Goal: Obtain resource: Download file/media

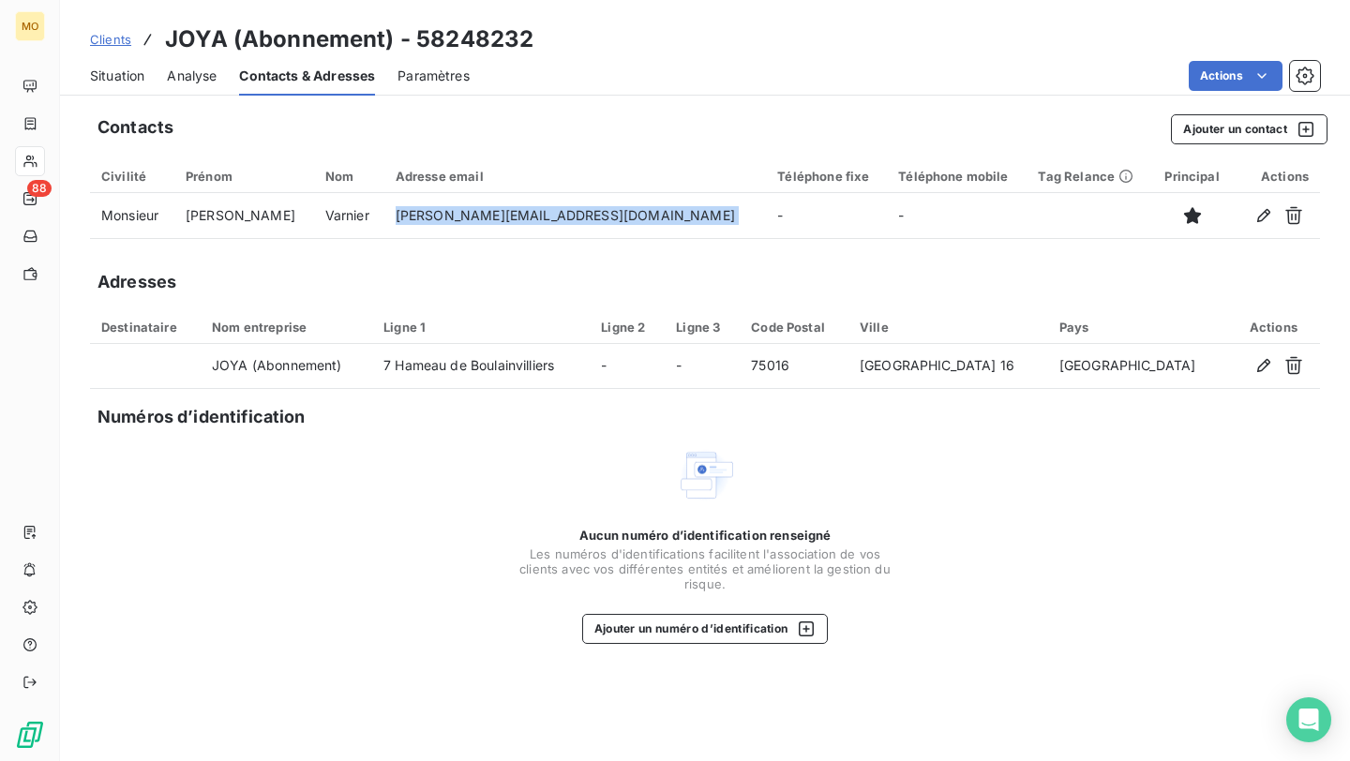
click at [131, 67] on span "Situation" at bounding box center [117, 76] width 54 height 19
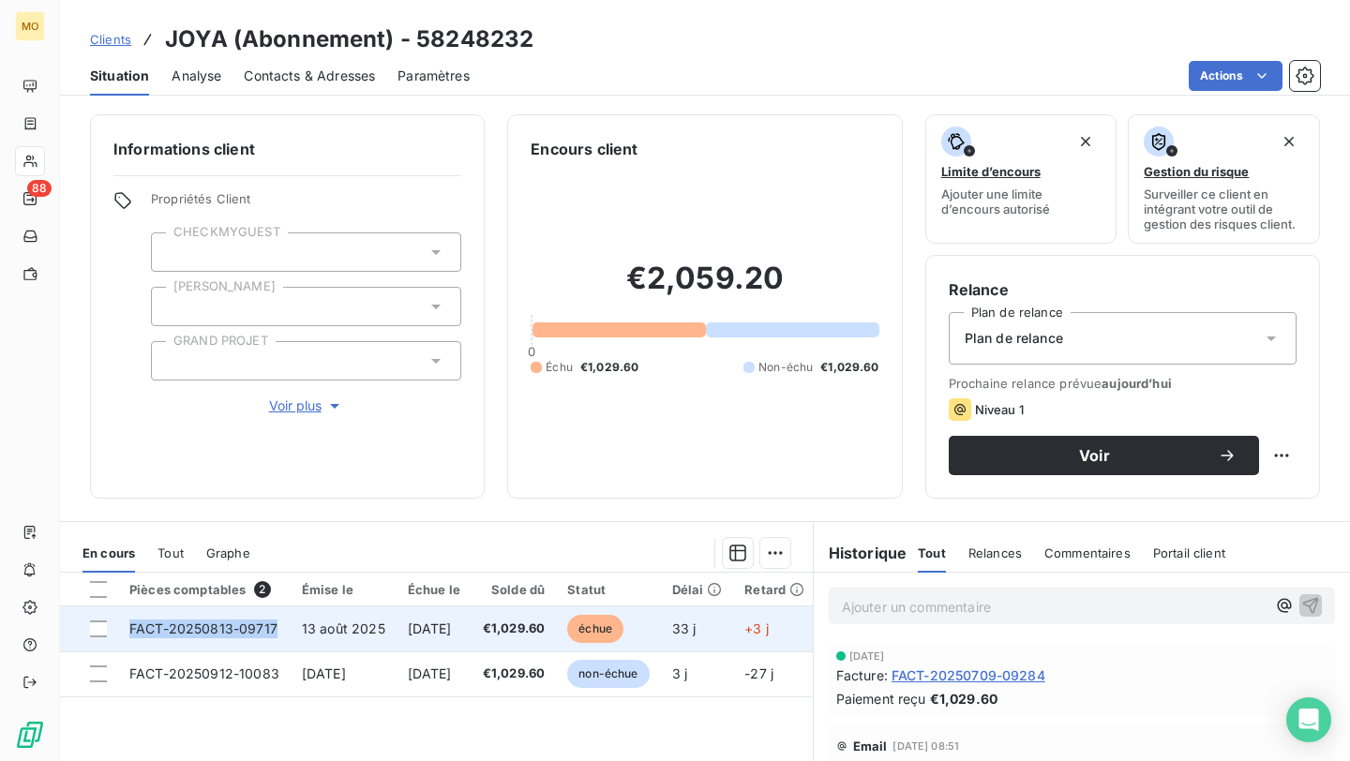
copy span "FACT-20250813-09717"
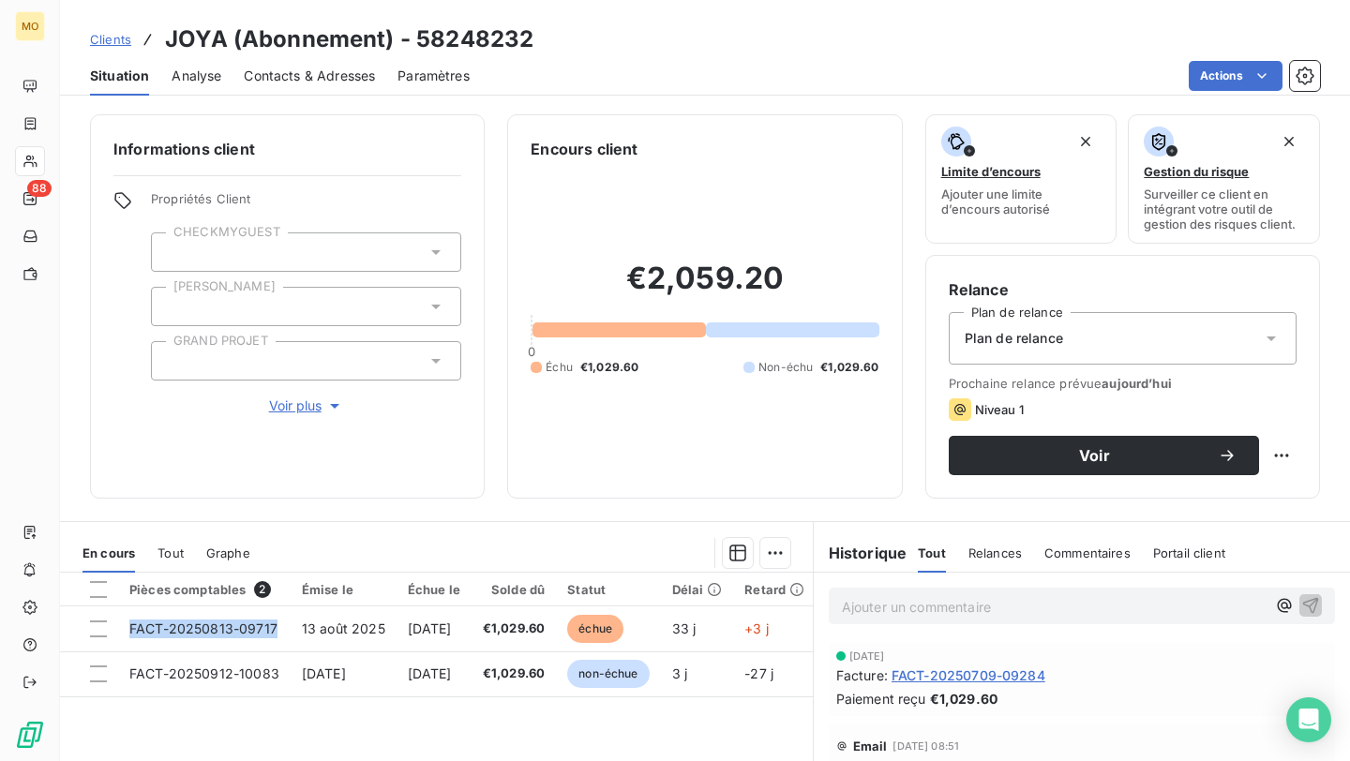
drag, startPoint x: 287, startPoint y: 634, endPoint x: 176, endPoint y: 760, distance: 168.1
click at [176, 760] on div "Pièces comptables 2 Émise le Échue le Solde dû Statut Délai Retard Tag Relance …" at bounding box center [436, 753] width 753 height 361
click at [147, 729] on div "Pièces comptables 2 Émise le Échue le Solde dû Statut Délai Retard Tag Relance …" at bounding box center [436, 753] width 753 height 361
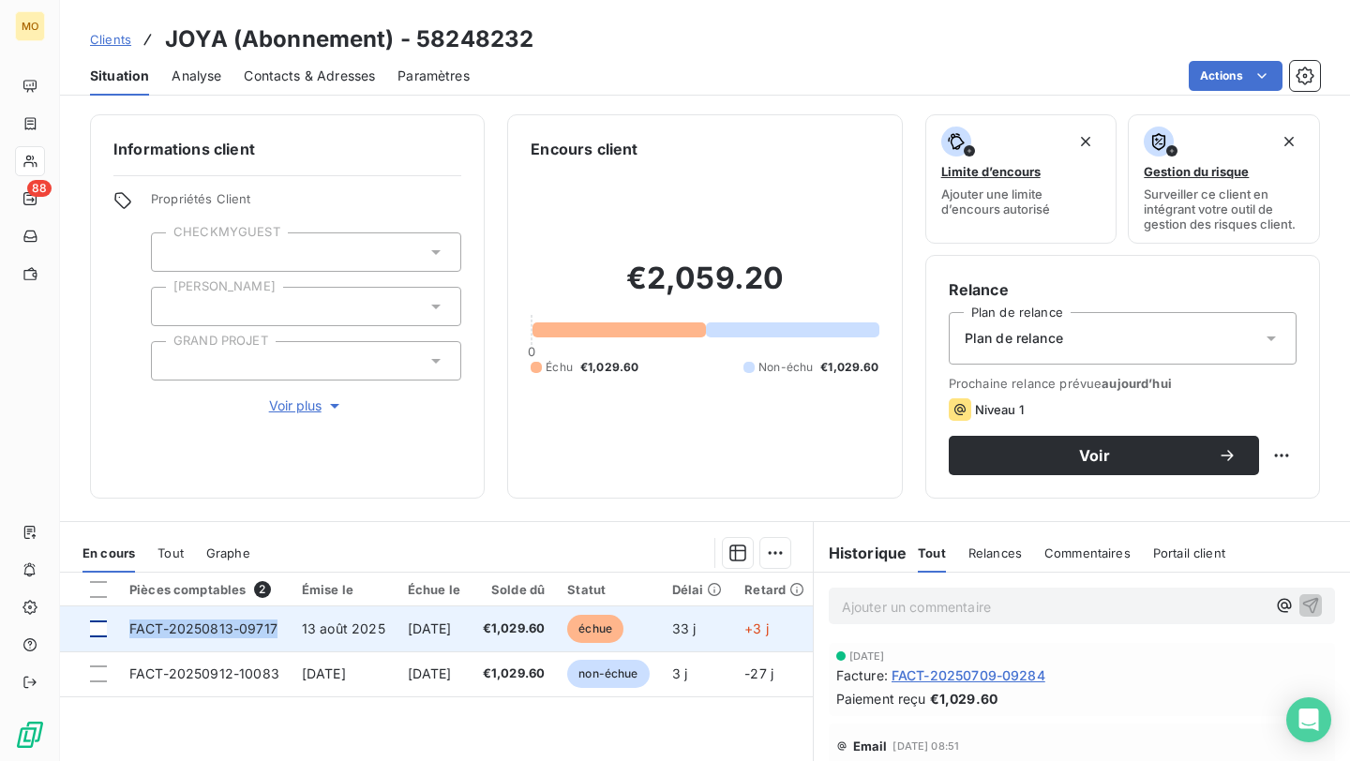
copy tr "FACT-20250813-09717"
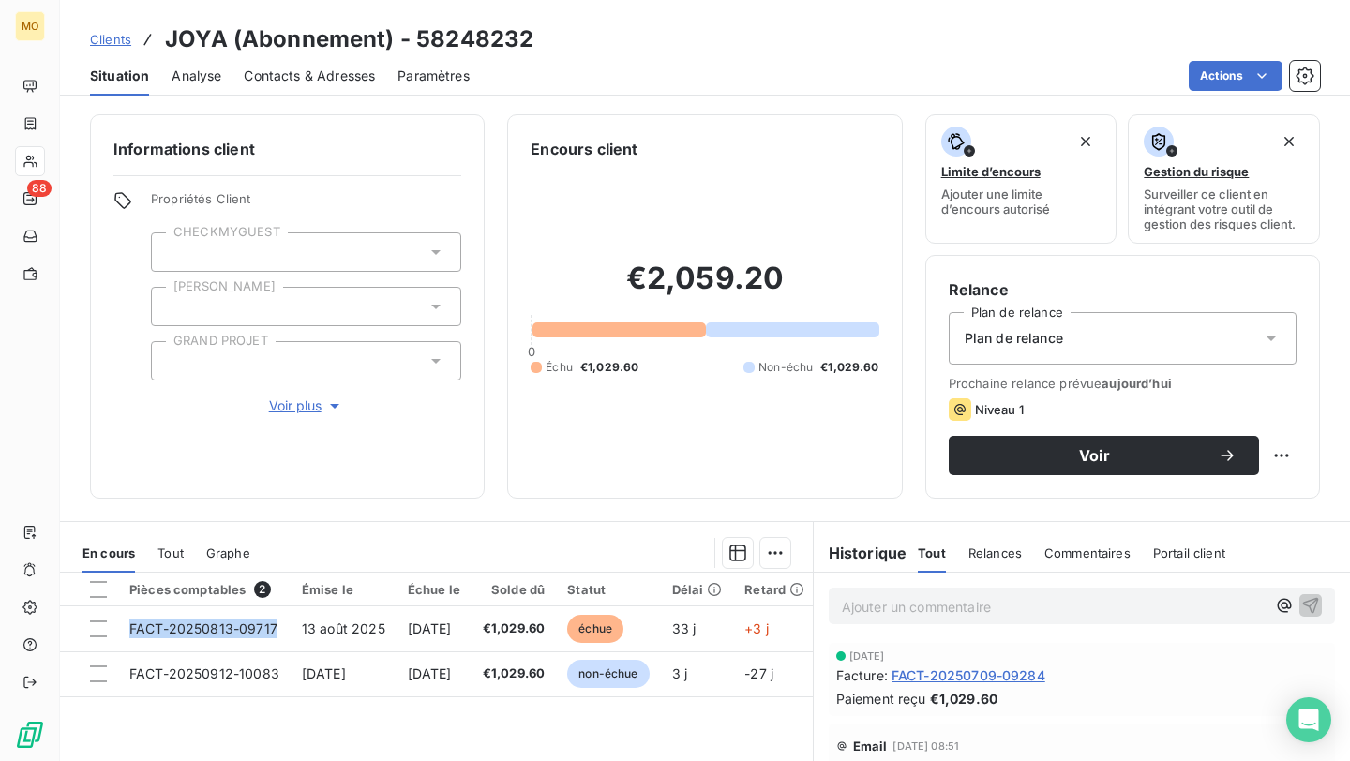
drag, startPoint x: 247, startPoint y: 620, endPoint x: 424, endPoint y: 760, distance: 225.4
click at [424, 760] on div "Pièces comptables 2 Émise le Échue le Solde dû Statut Délai Retard Tag Relance …" at bounding box center [436, 753] width 753 height 361
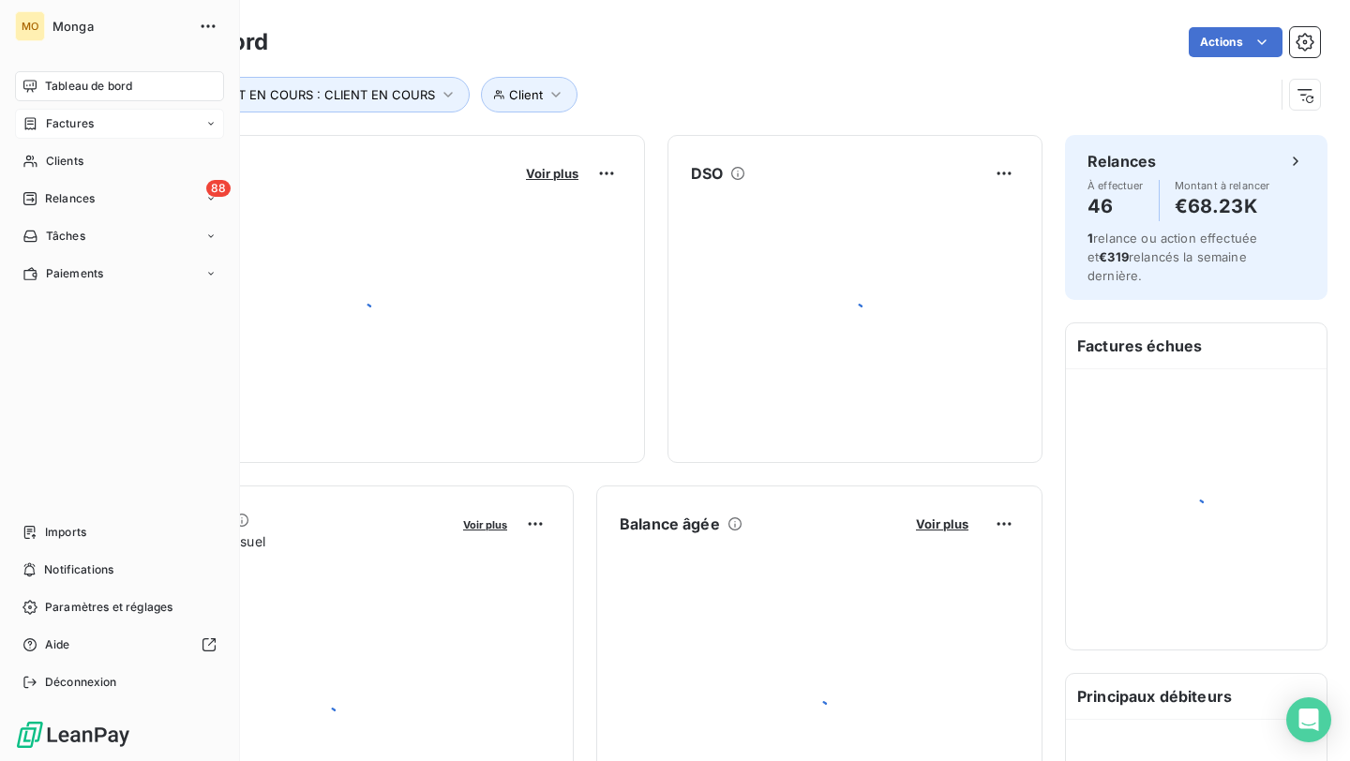
click at [37, 156] on icon at bounding box center [30, 161] width 16 height 15
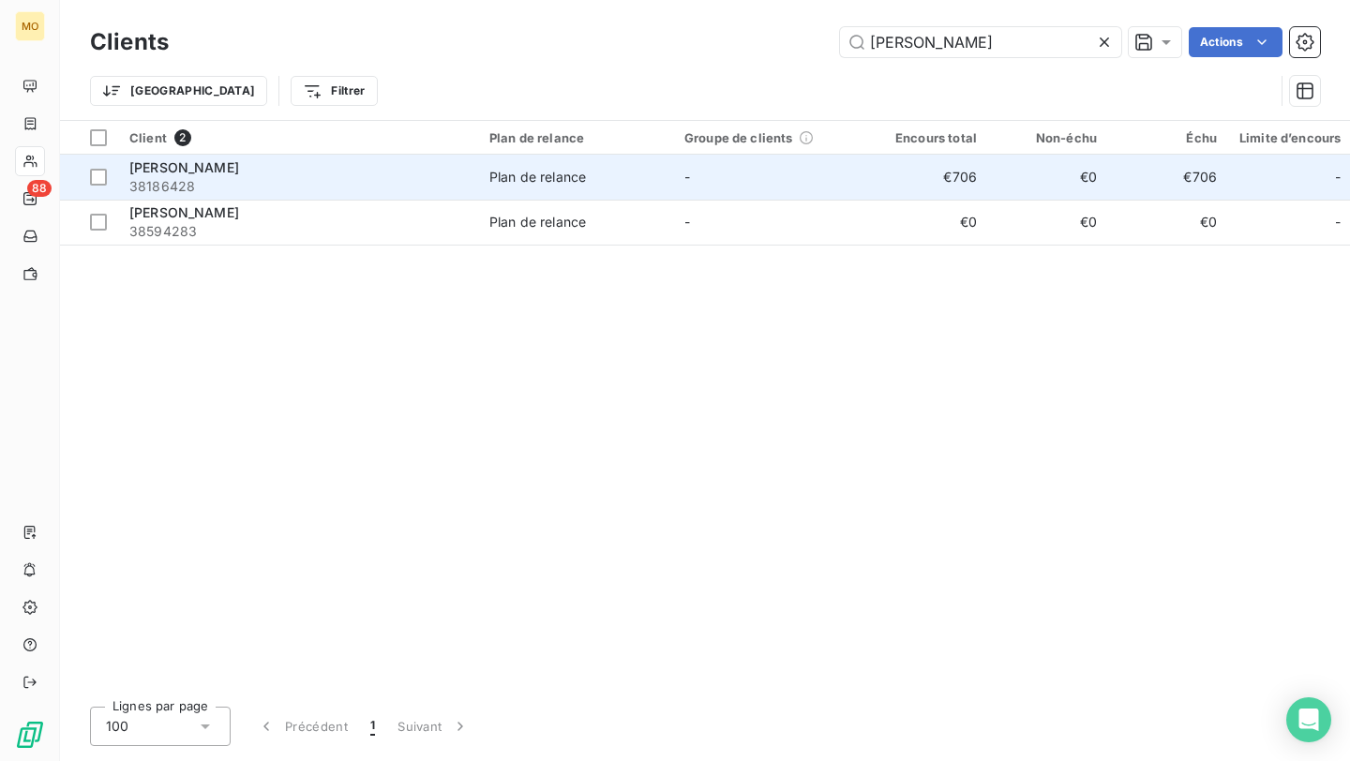
type input "foncia auber"
click at [379, 183] on span "38186428" at bounding box center [297, 186] width 337 height 19
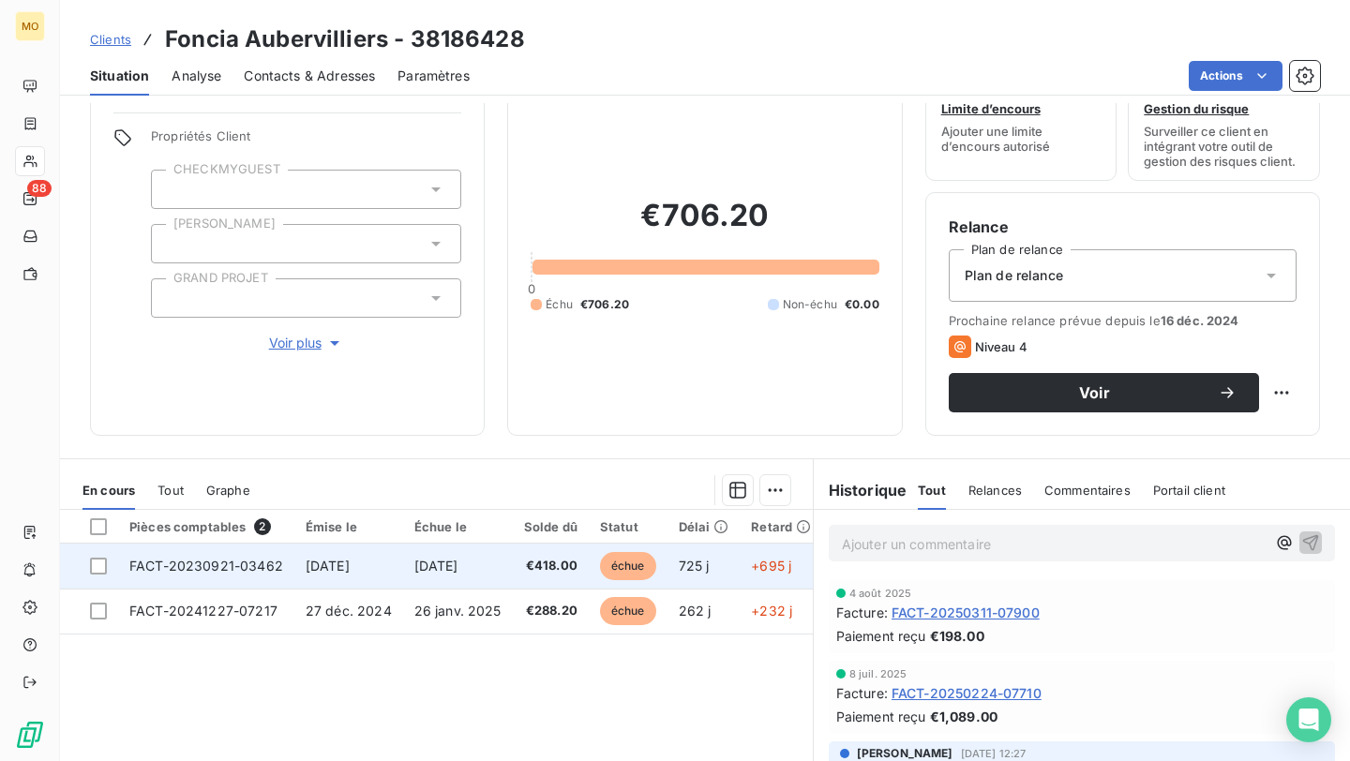
scroll to position [64, 0]
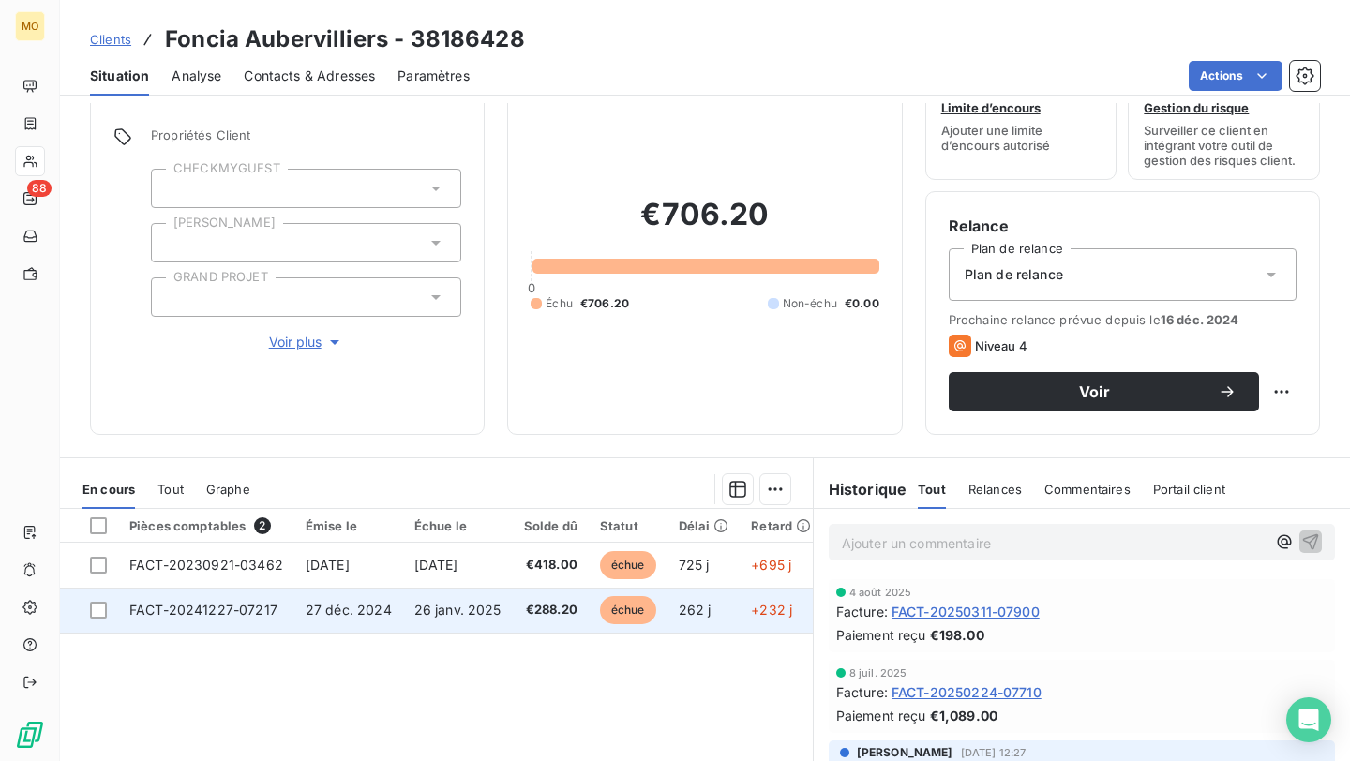
click at [392, 605] on td "27 déc. 2024" at bounding box center [348, 610] width 109 height 45
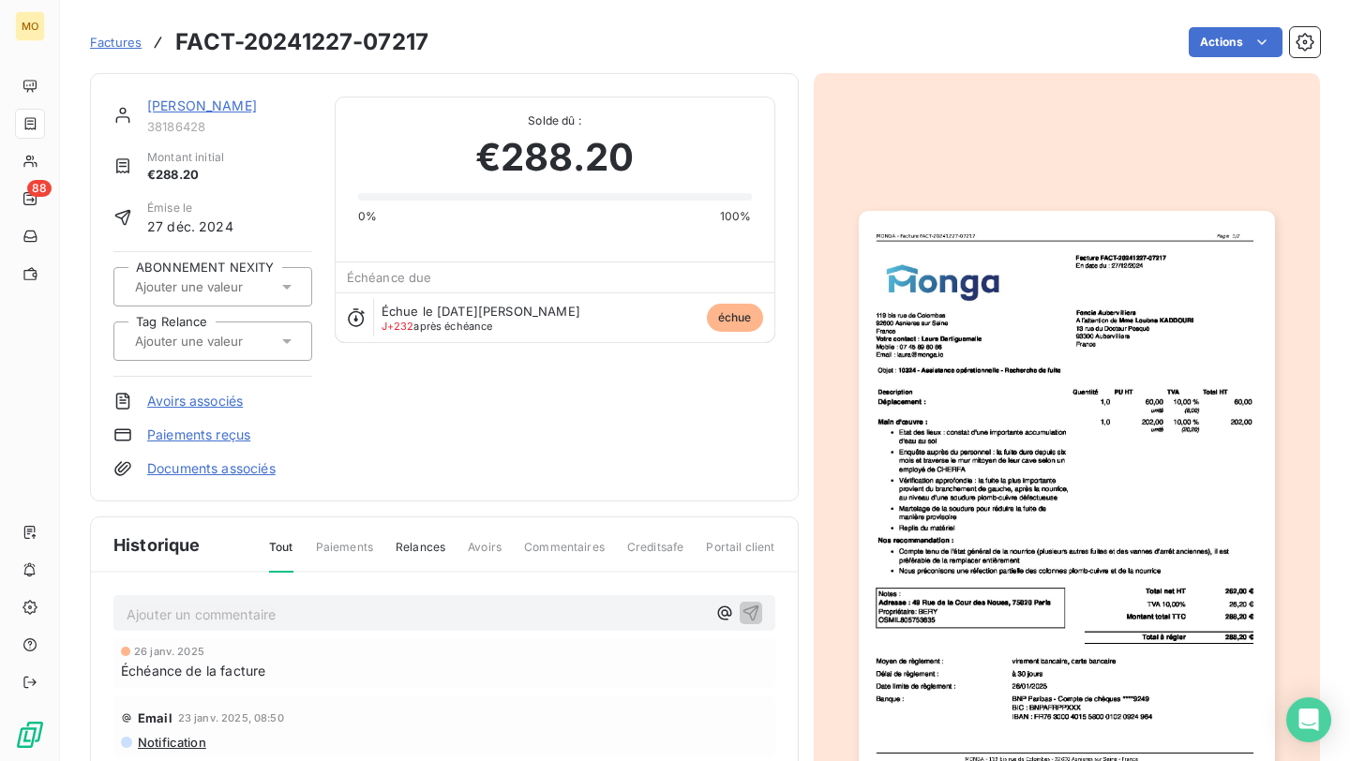
click at [1148, 353] on img "button" at bounding box center [1067, 505] width 416 height 588
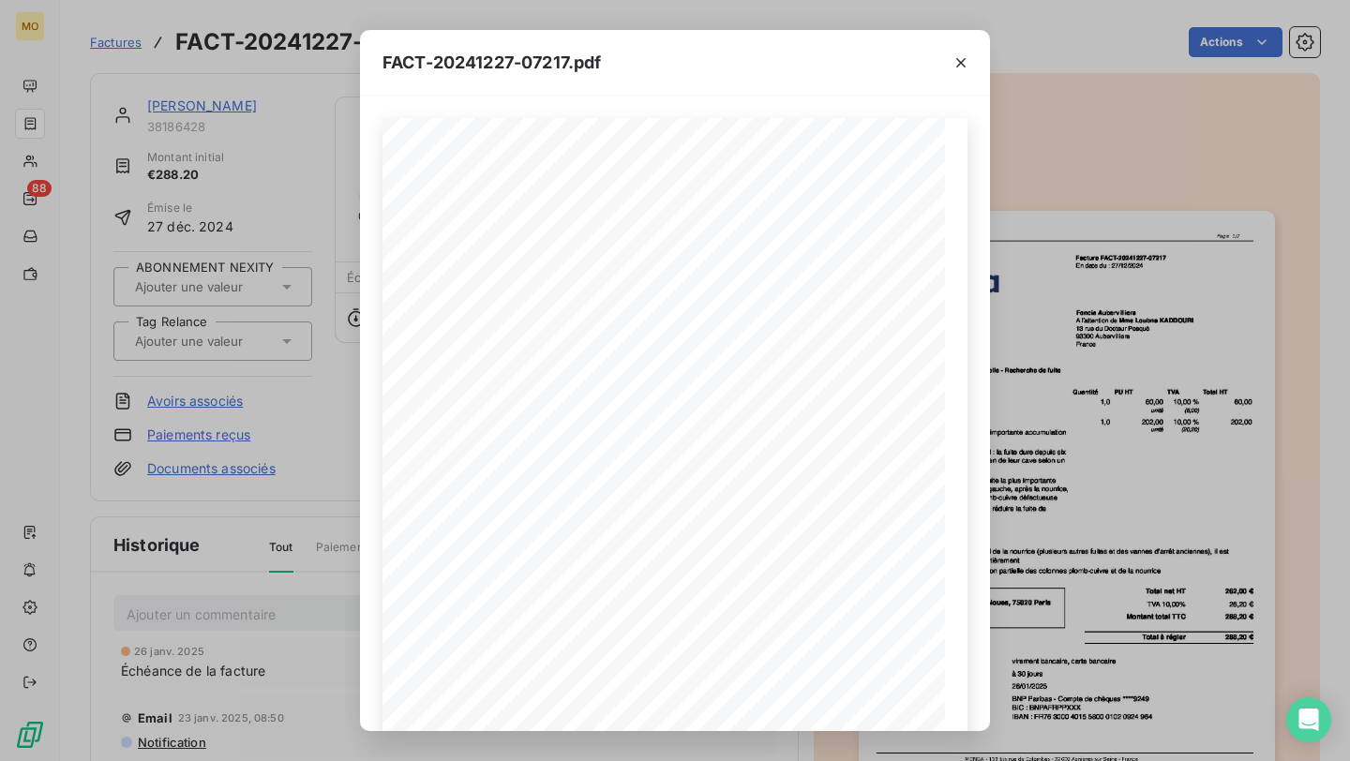
click at [276, 120] on div "FACT-20241227-07217.pdf 119 bis rue de Colombes 92600 Asnieres sur Seine France…" at bounding box center [675, 380] width 1350 height 761
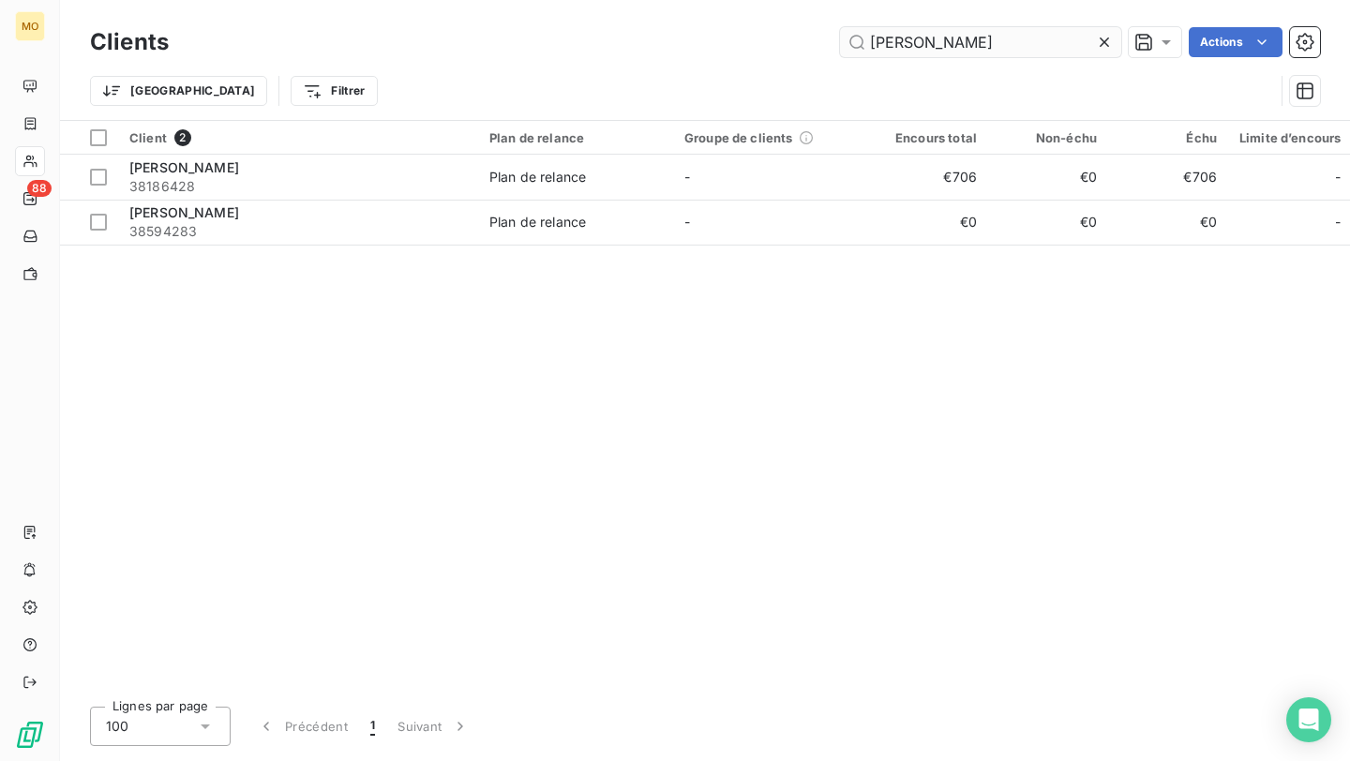
click at [928, 43] on input "foncia auber" at bounding box center [980, 42] width 281 height 30
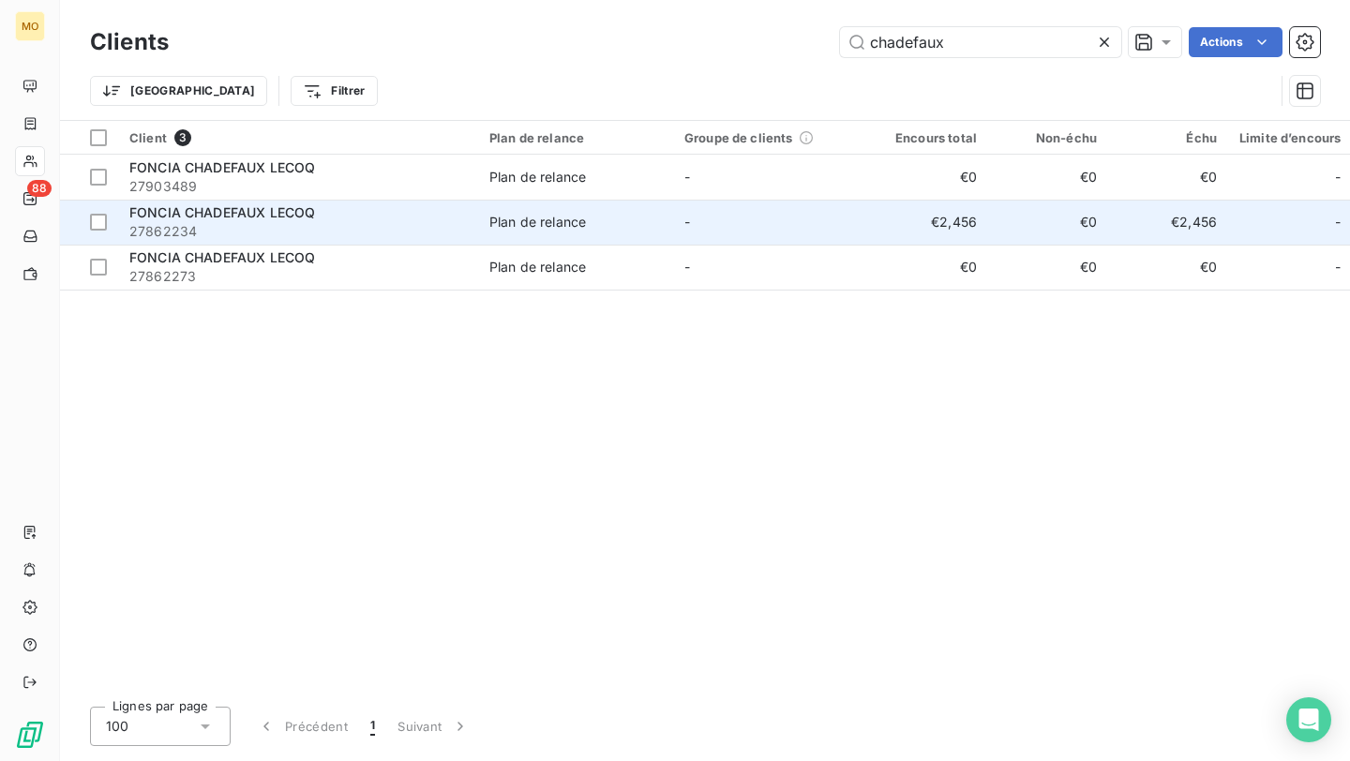
type input "chadefaux"
click at [404, 217] on div "FONCIA CHADEFAUX LECOQ" at bounding box center [297, 212] width 337 height 19
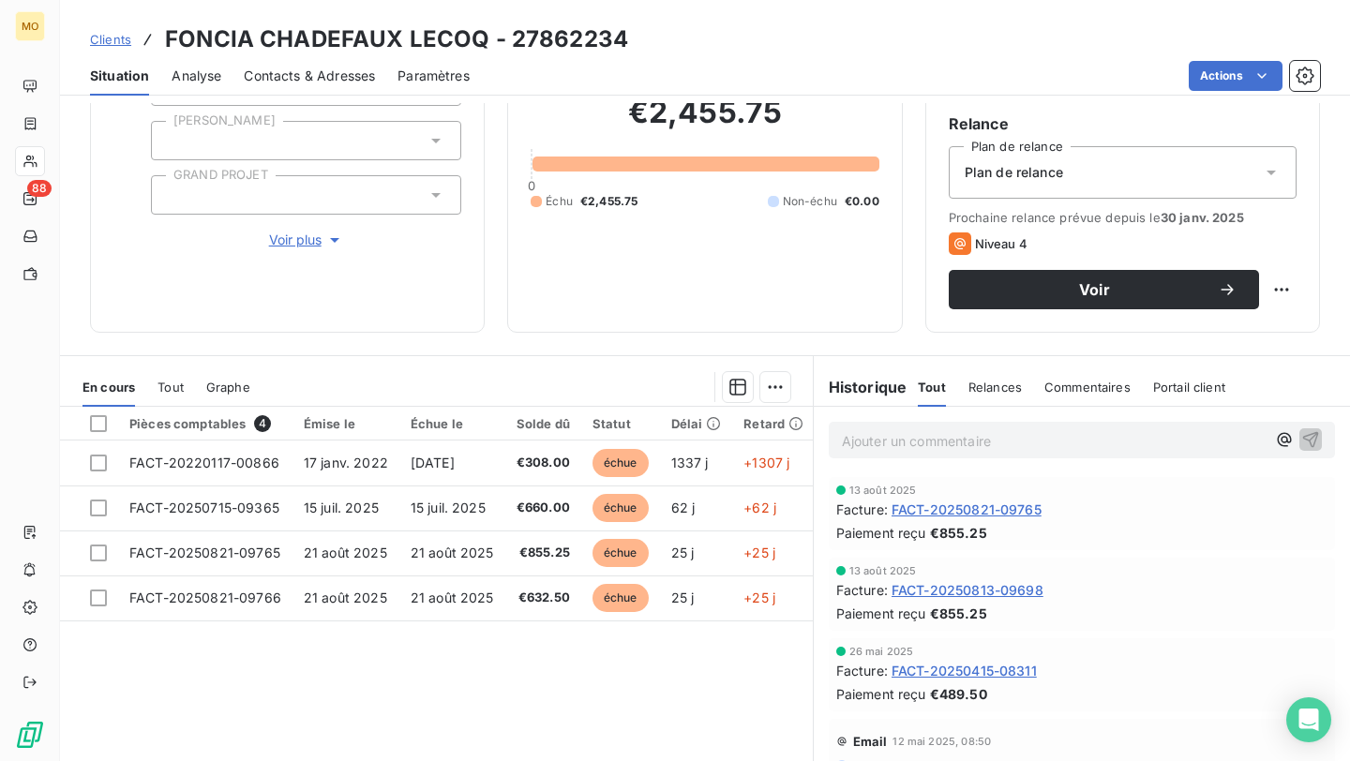
scroll to position [197, 0]
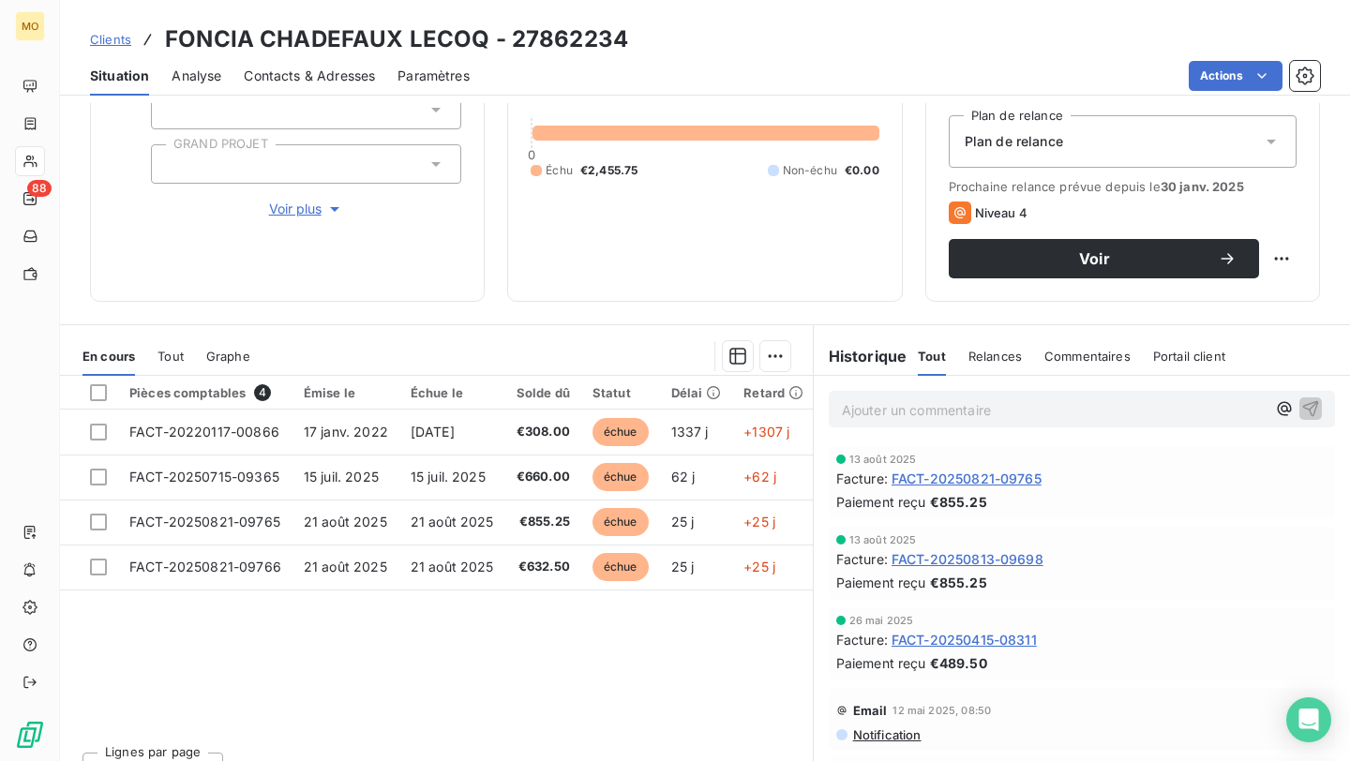
click at [356, 67] on span "Contacts & Adresses" at bounding box center [309, 76] width 131 height 19
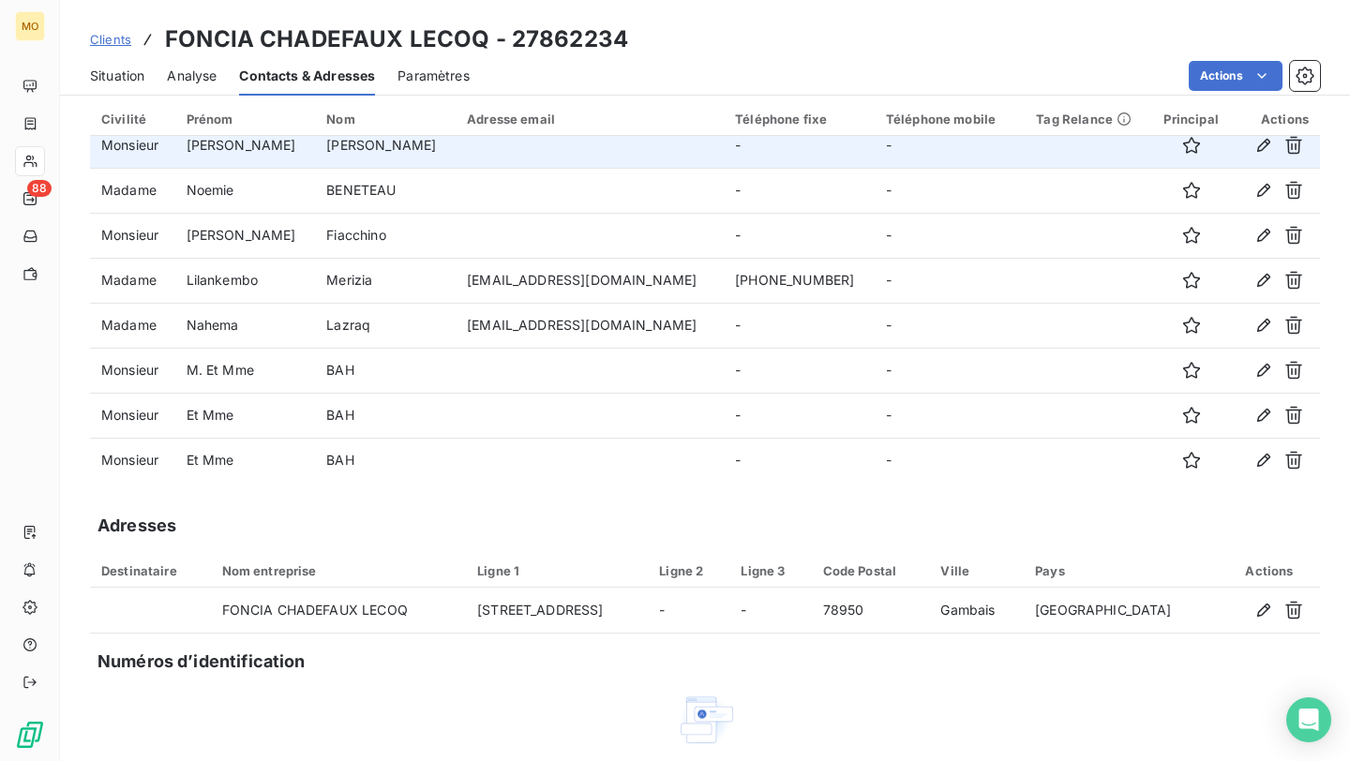
scroll to position [67, 0]
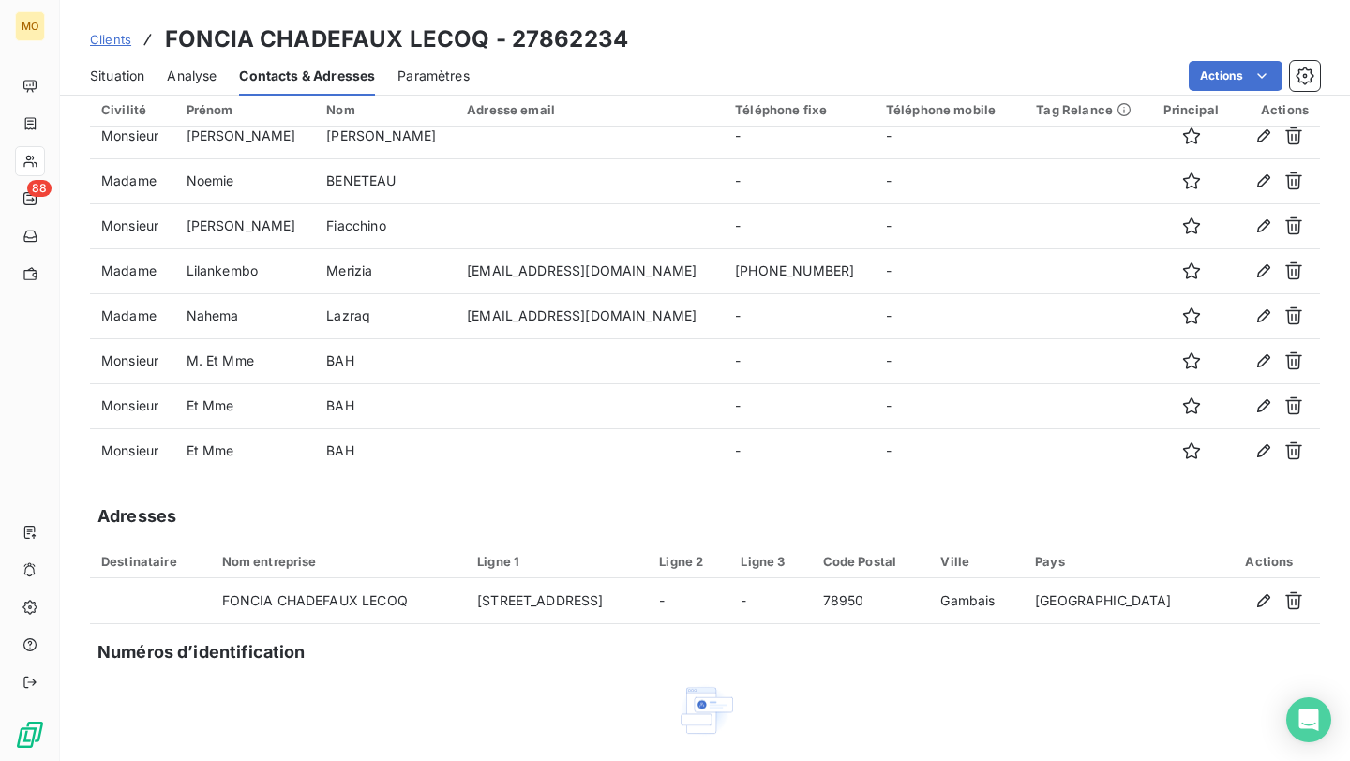
click at [125, 80] on span "Situation" at bounding box center [117, 76] width 54 height 19
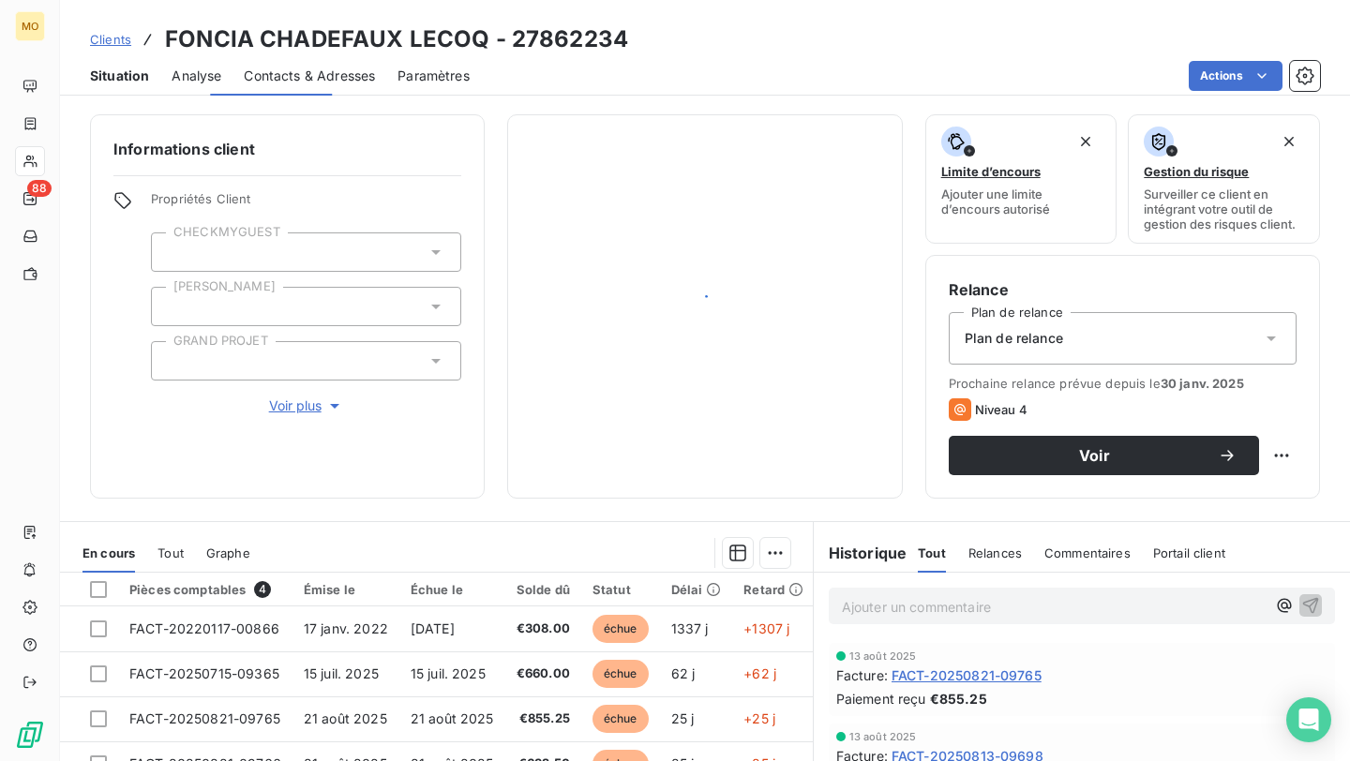
scroll to position [0, 0]
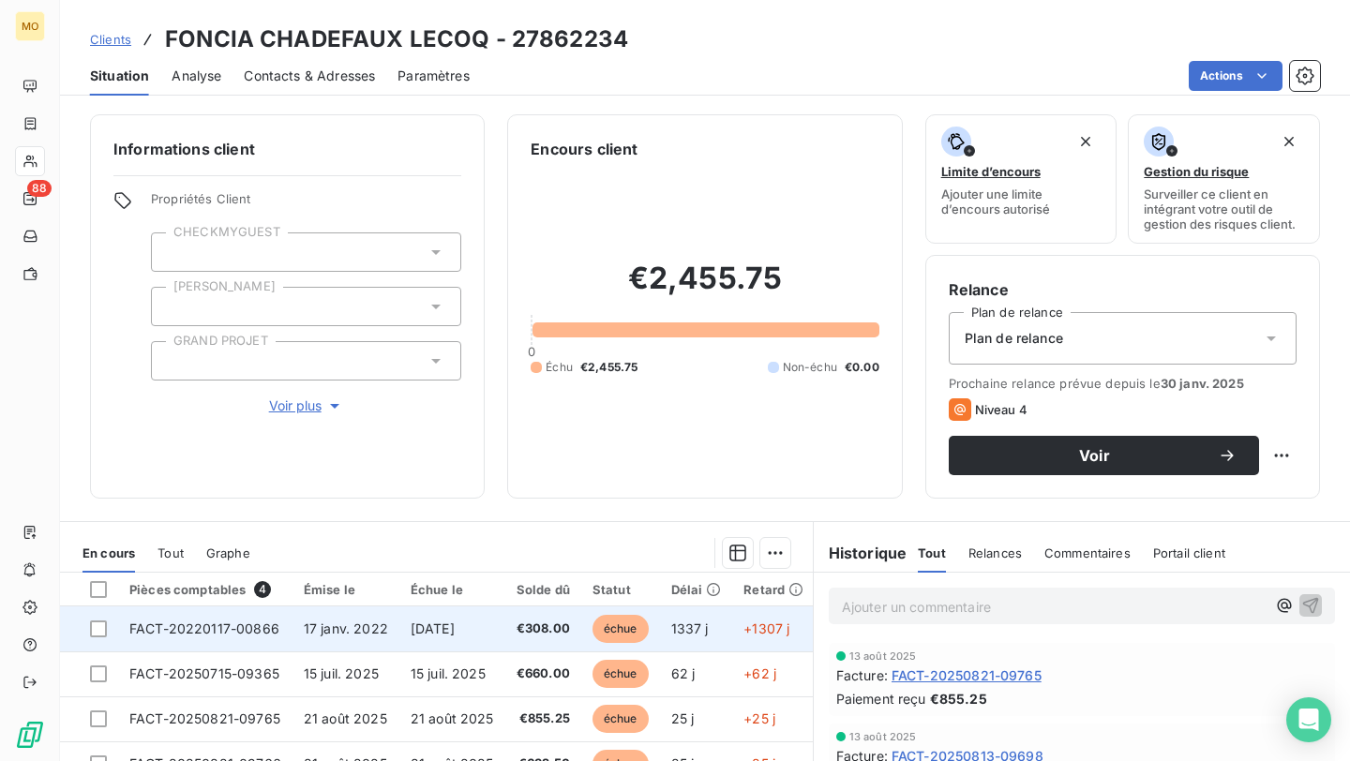
click at [354, 620] on span "17 janv. 2022" at bounding box center [346, 628] width 84 height 16
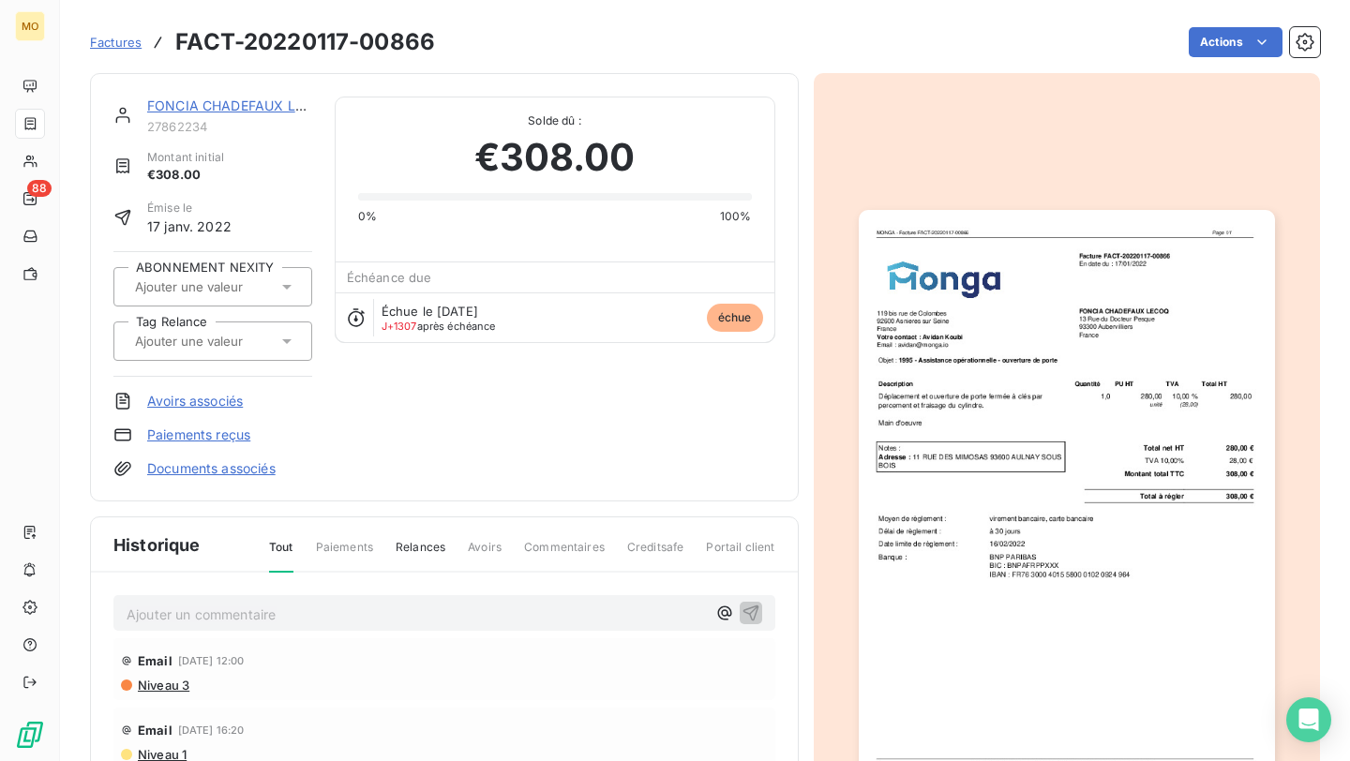
click at [1223, 381] on img "button" at bounding box center [1067, 504] width 416 height 589
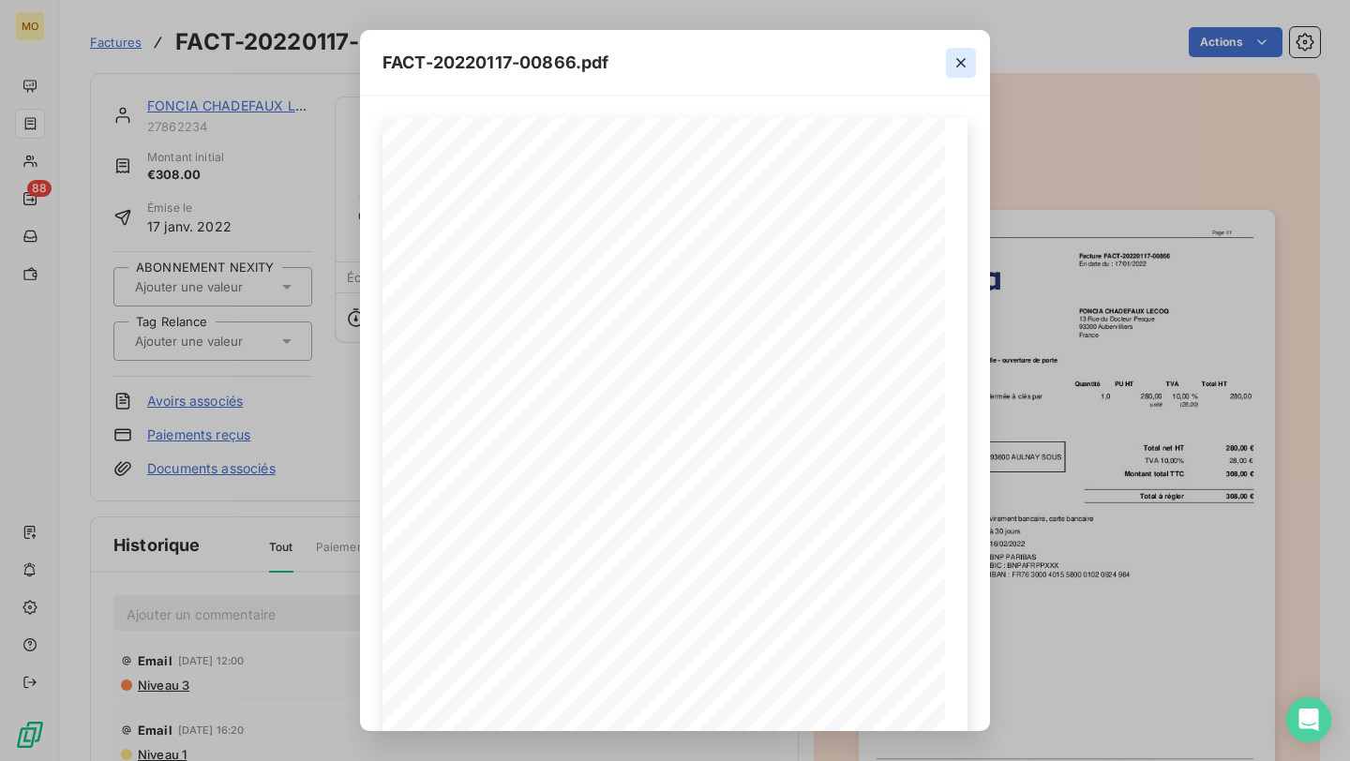
click at [961, 71] on button "button" at bounding box center [961, 63] width 30 height 30
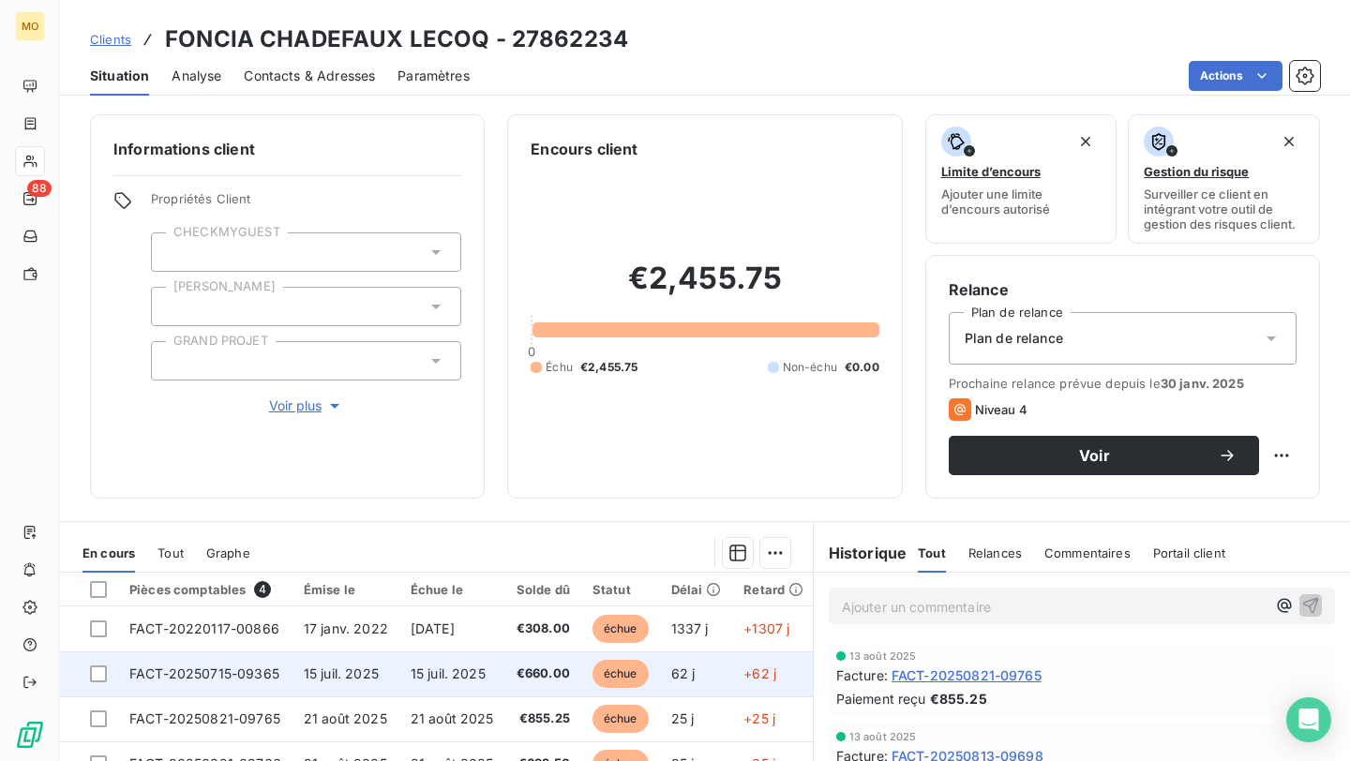
click at [416, 683] on td "15 juil. 2025" at bounding box center [452, 673] width 106 height 45
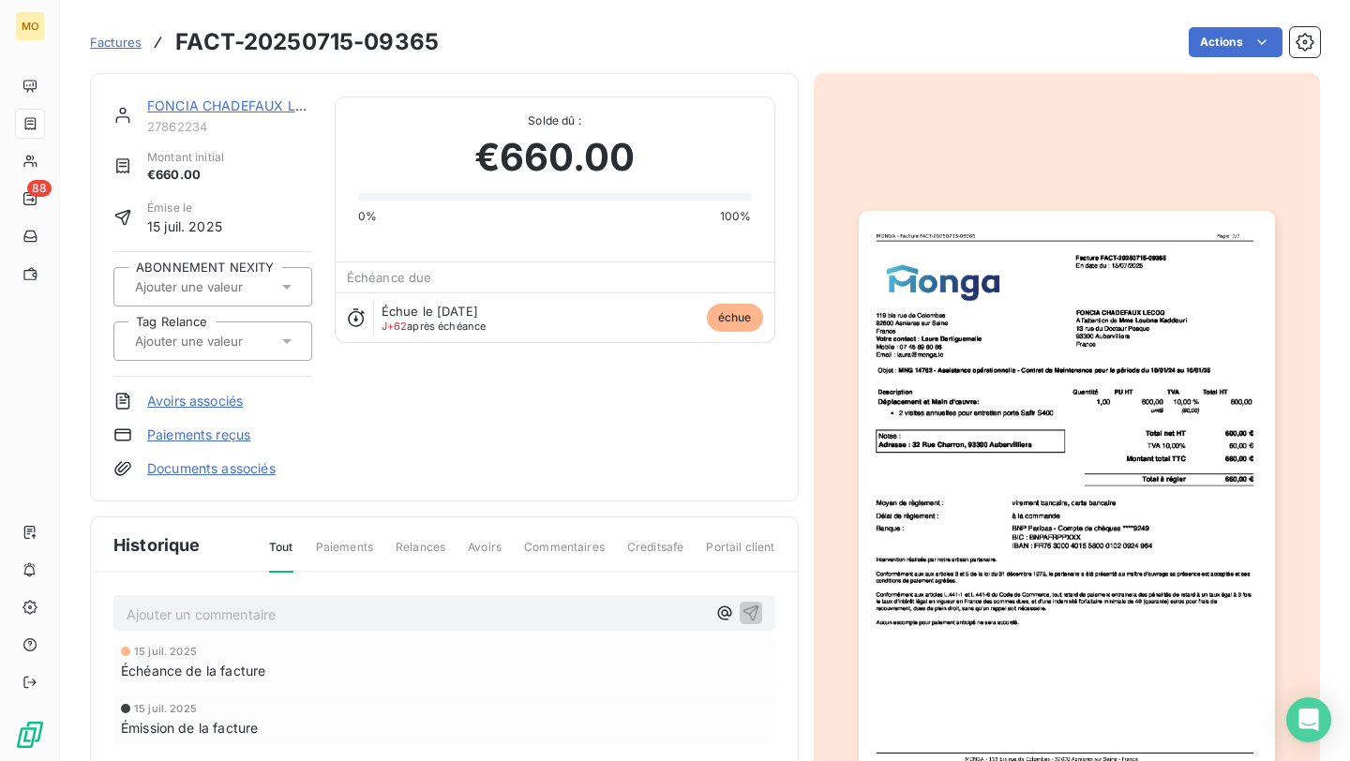
click at [994, 508] on img "button" at bounding box center [1067, 505] width 416 height 588
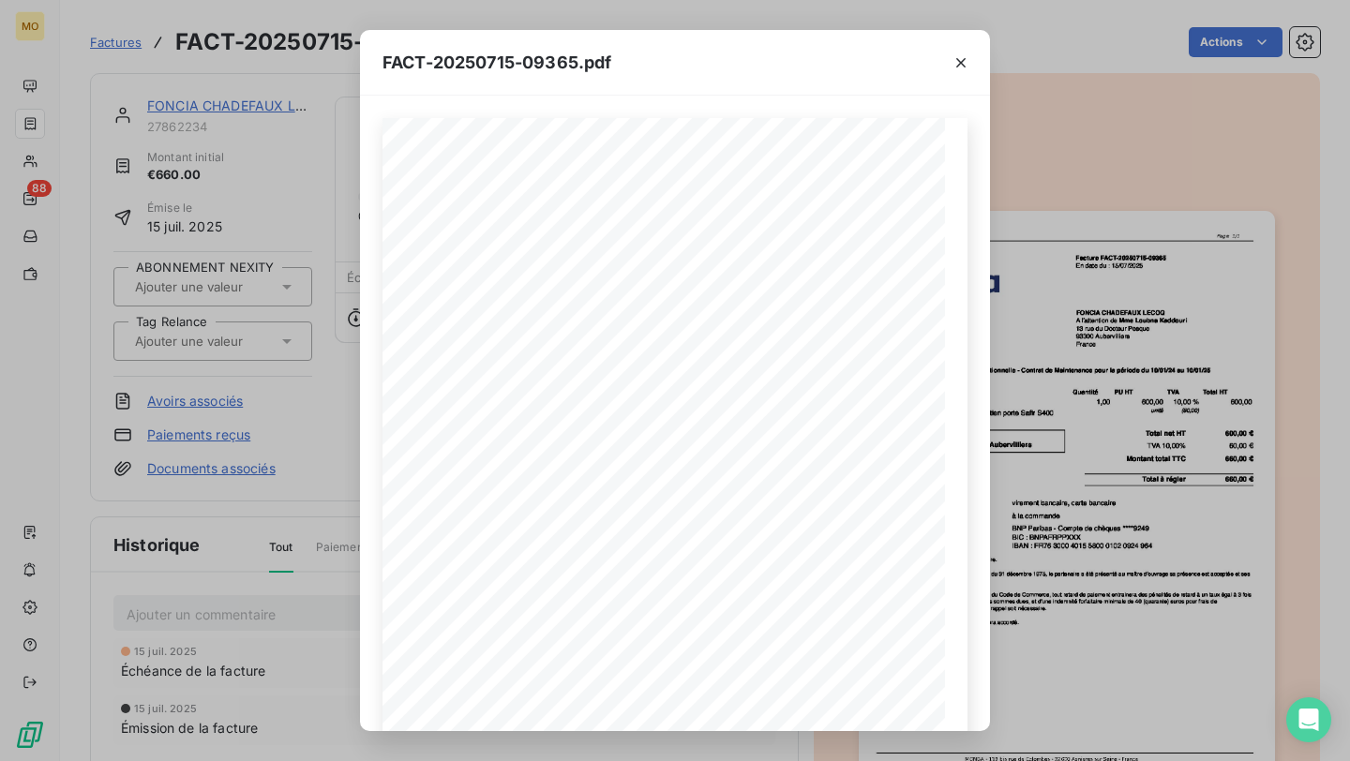
click at [261, 456] on div "FACT-20250715-09365.pdf 119 bis rue de Colombes 92600 Asnieres sur Seine France…" at bounding box center [675, 380] width 1350 height 761
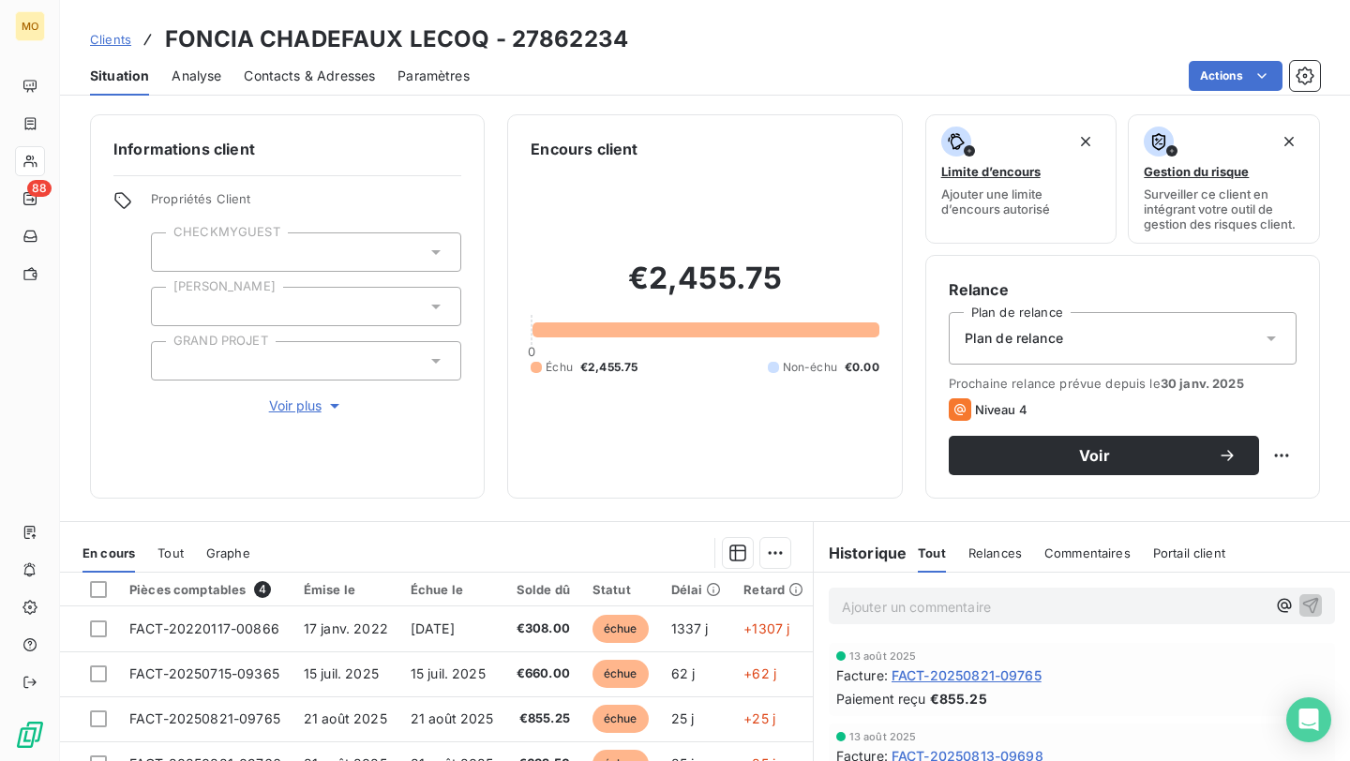
scroll to position [161, 0]
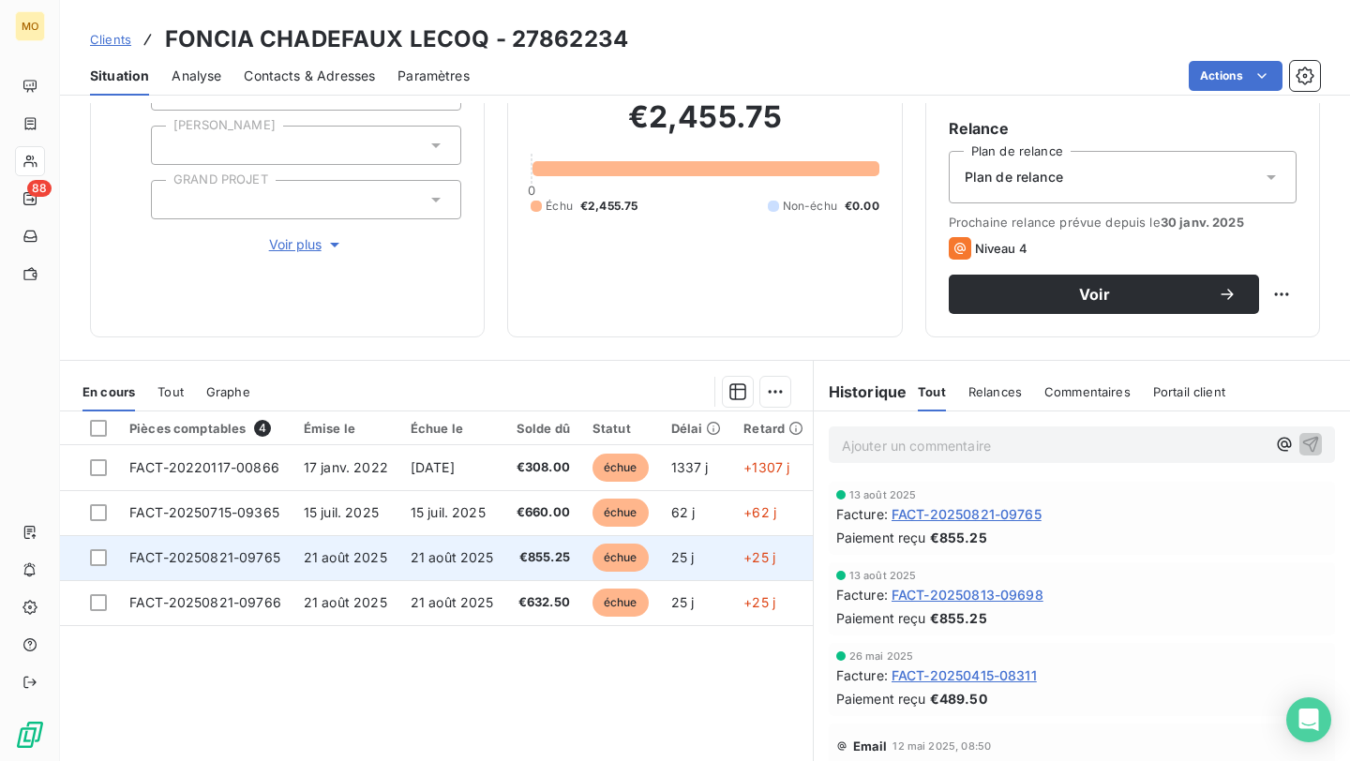
click at [292, 553] on td "21 août 2025" at bounding box center [345, 557] width 107 height 45
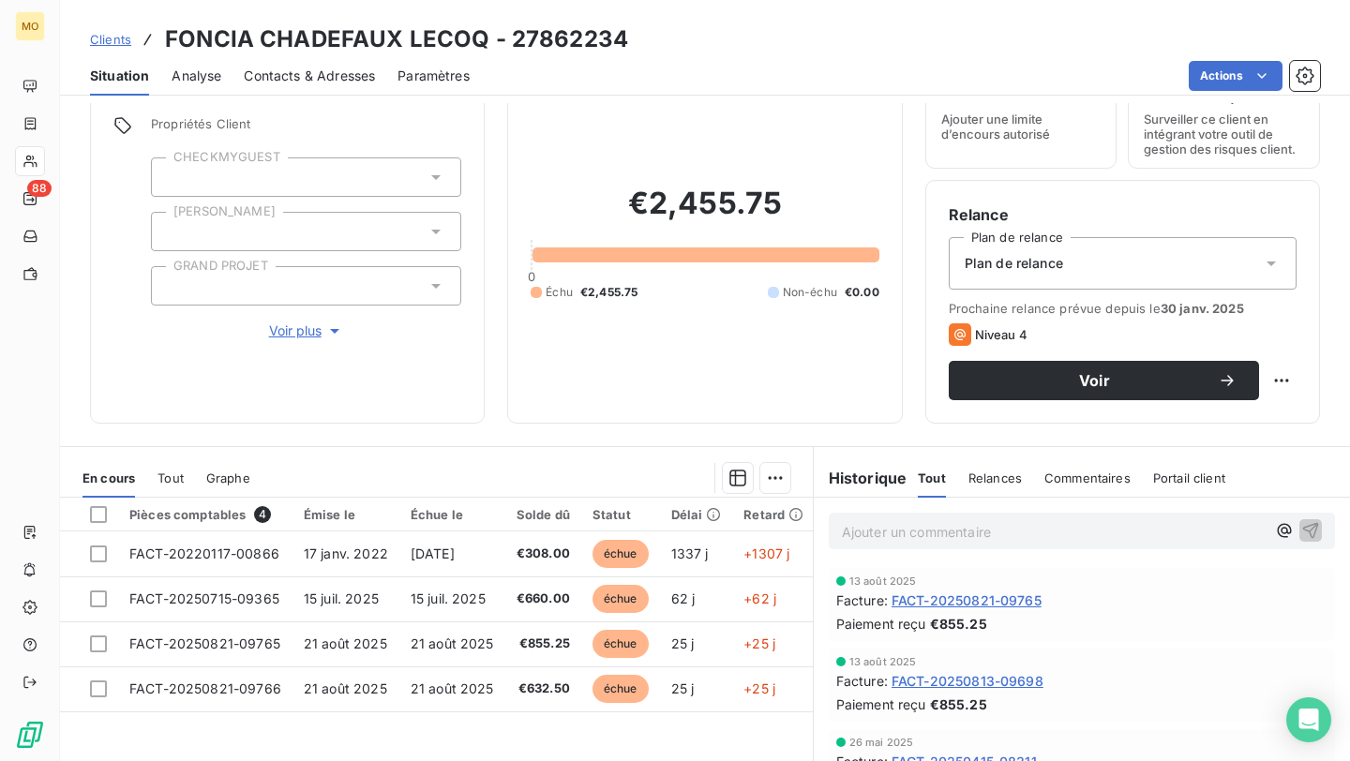
scroll to position [82, 0]
